Goal: Find specific page/section: Find specific page/section

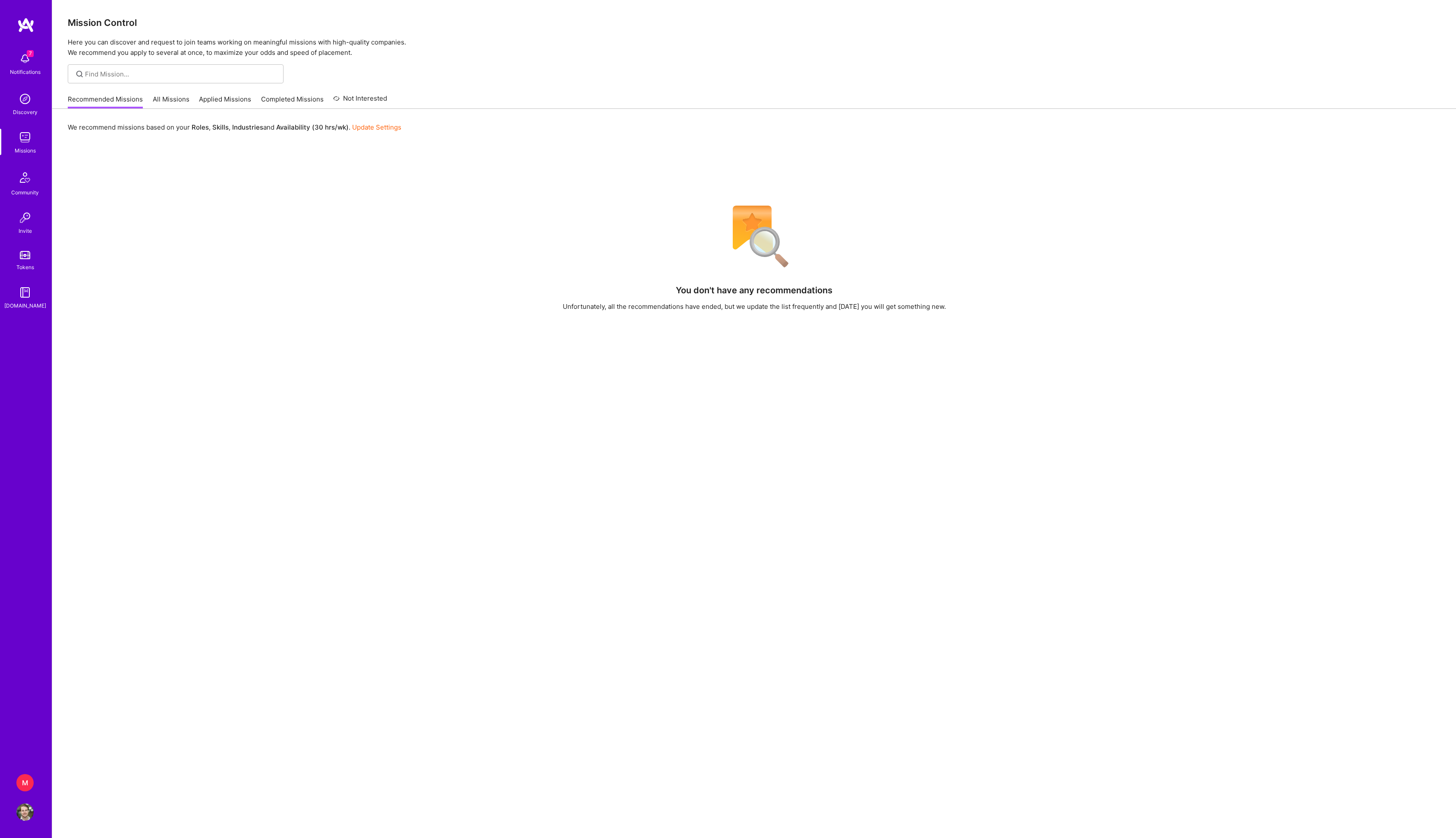
click at [22, 109] on div "Discovery" at bounding box center [25, 111] width 25 height 9
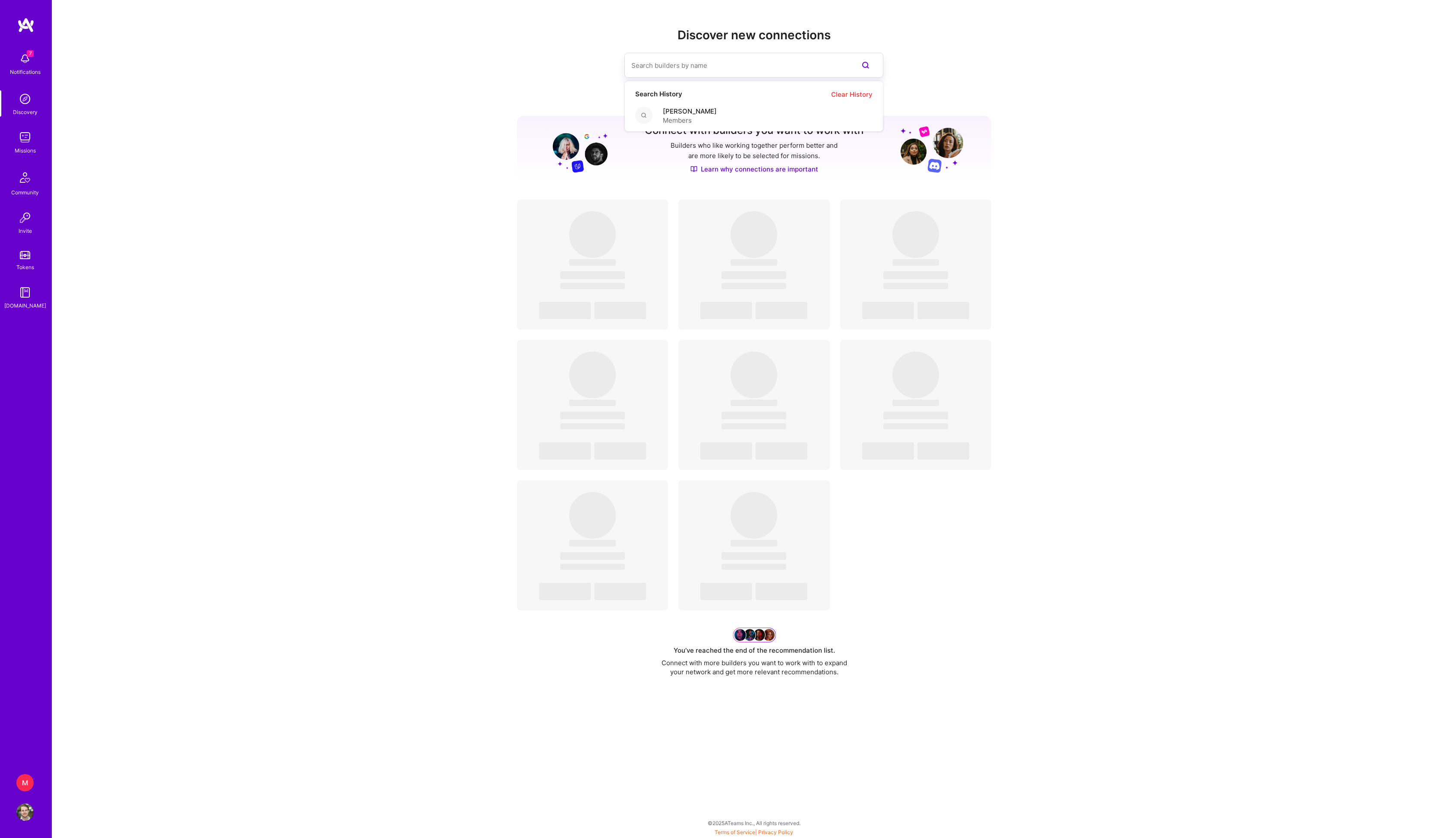
click at [694, 69] on input at bounding box center [737, 65] width 211 height 22
paste input "[PERSON_NAME]"
type input "[PERSON_NAME]"
click at [721, 131] on div "[PERSON_NAME] Members" at bounding box center [754, 116] width 258 height 31
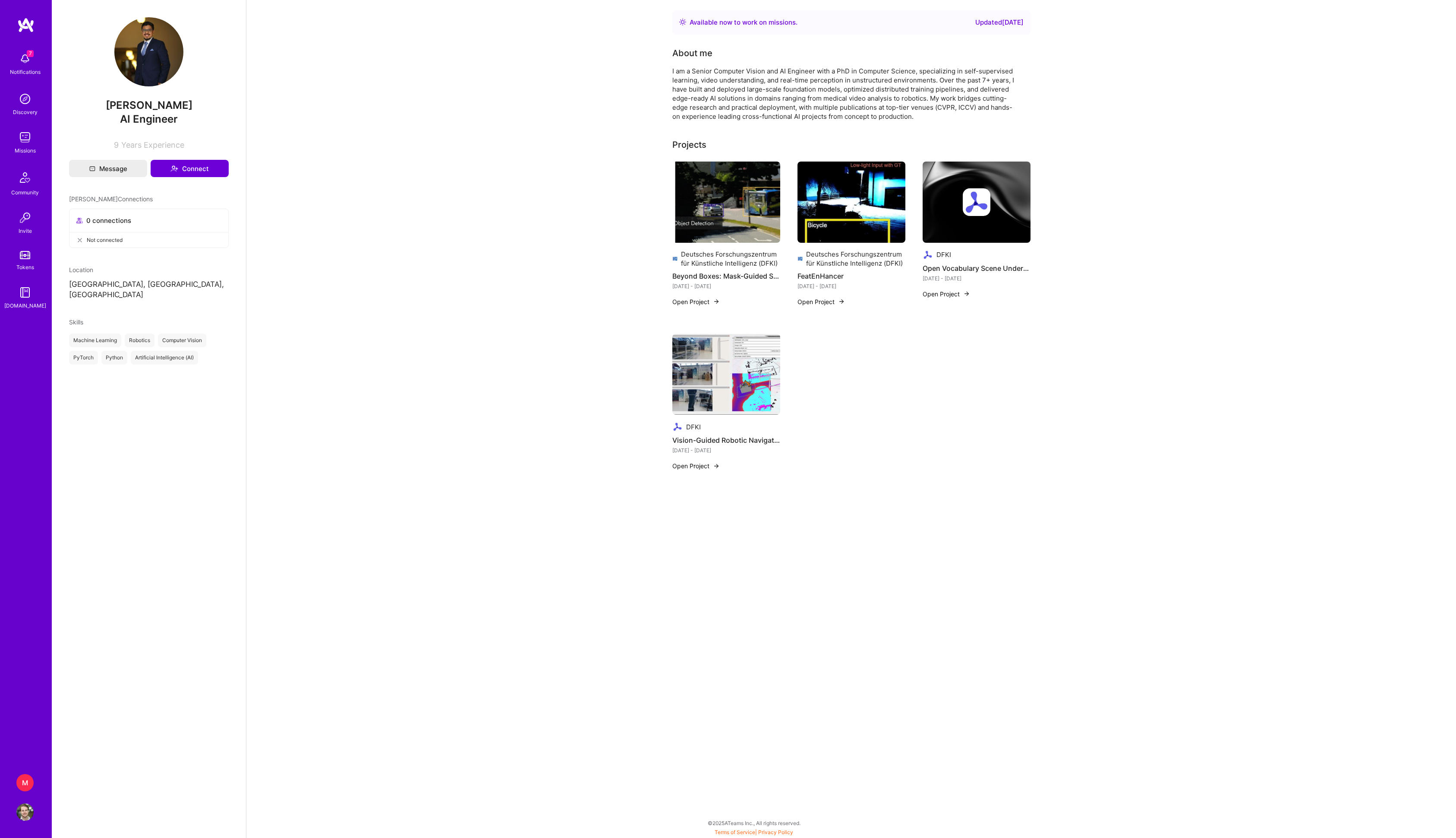
click at [708, 471] on button "Open Project" at bounding box center [696, 465] width 48 height 9
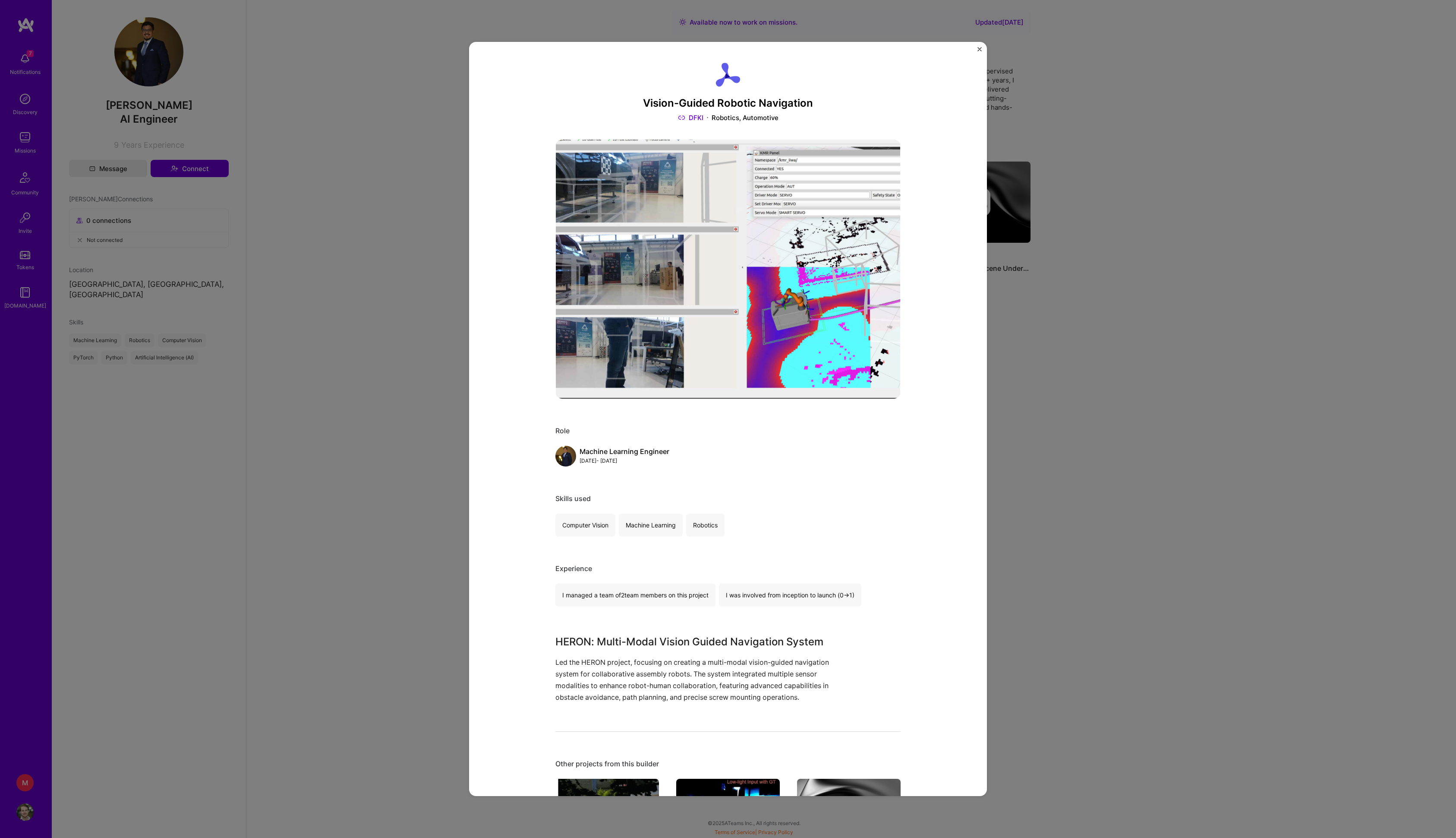
click at [1127, 216] on div "Vision-Guided Robotic Navigation DFKI Robotics, Automotive Role Machine Learnin…" at bounding box center [728, 419] width 1456 height 838
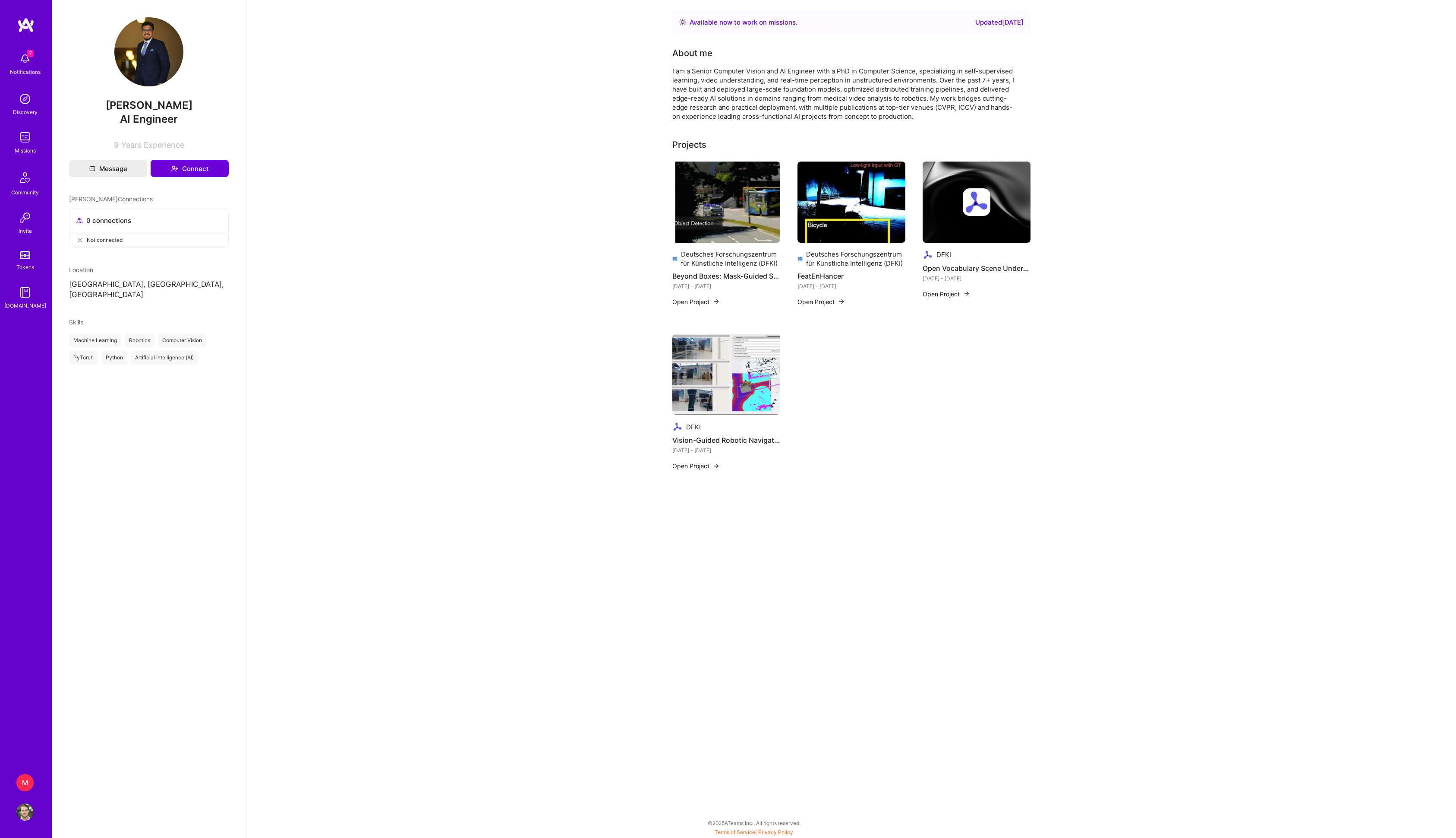
click at [707, 306] on button "Open Project" at bounding box center [696, 301] width 48 height 9
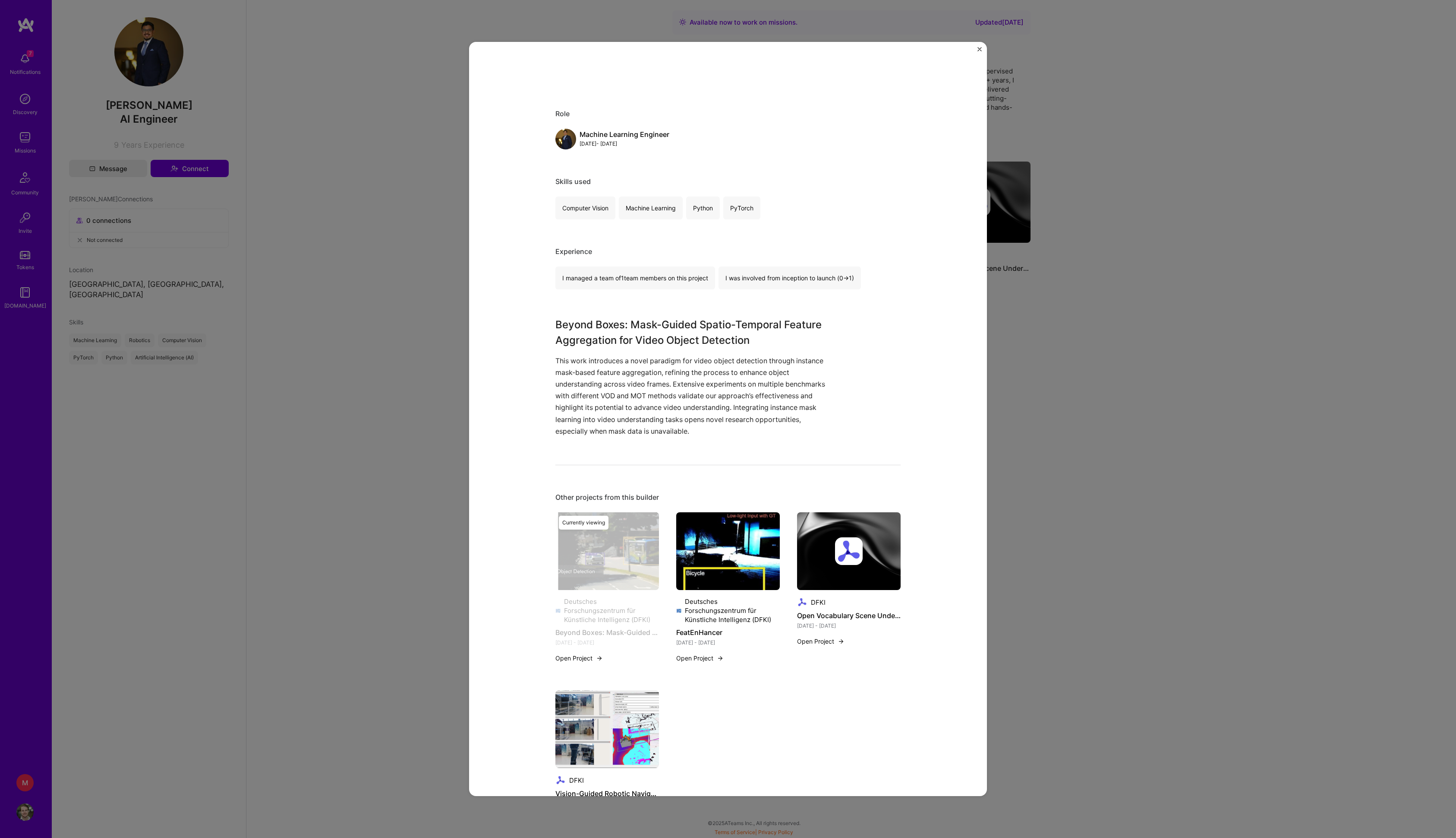
scroll to position [344, 0]
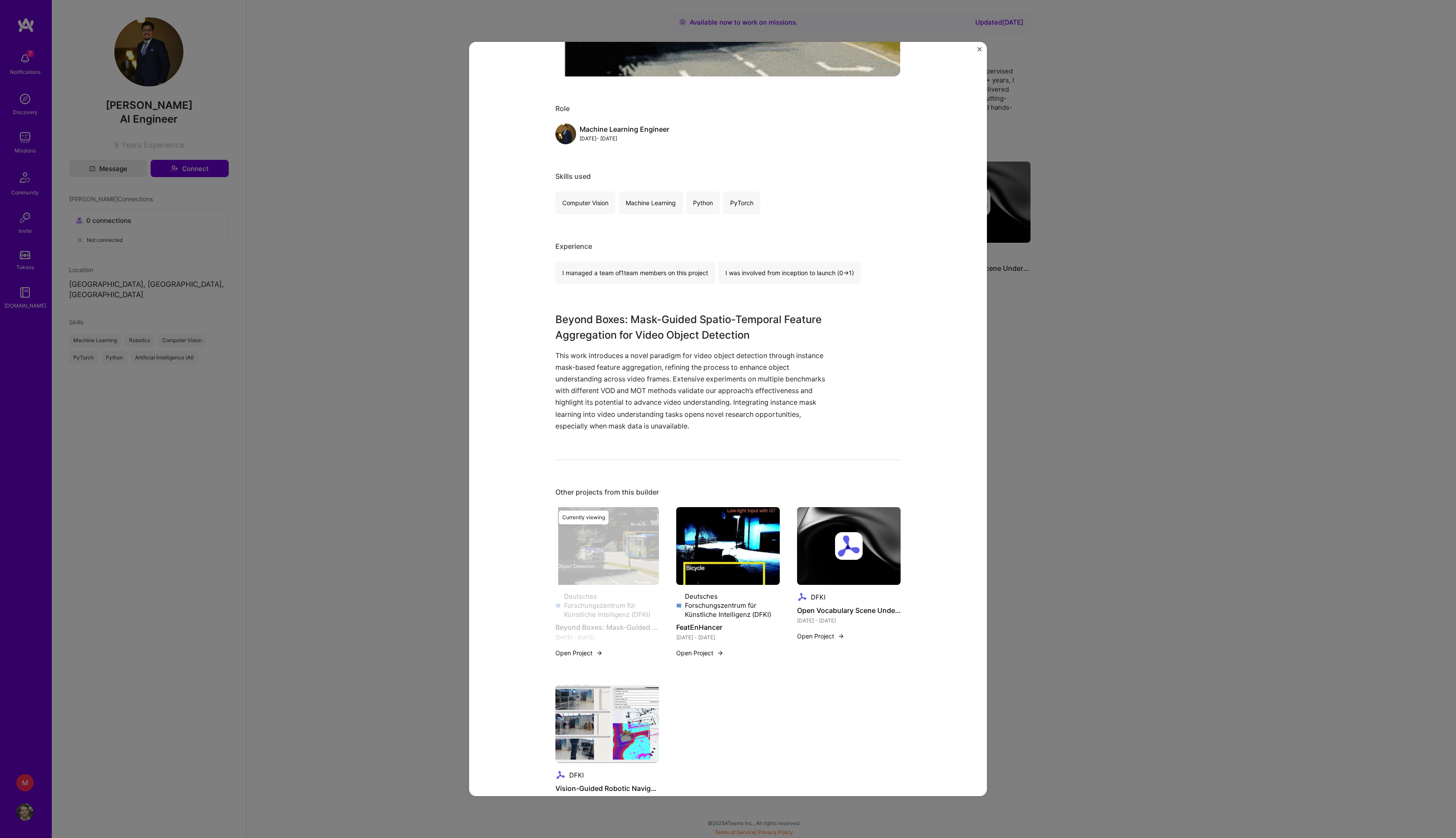
click at [1084, 341] on div "Beyond Boxes: Mask-Guided Spatio-Temporal Feature Aggregation for Video Object …" at bounding box center [728, 419] width 1456 height 838
